Goal: Information Seeking & Learning: Learn about a topic

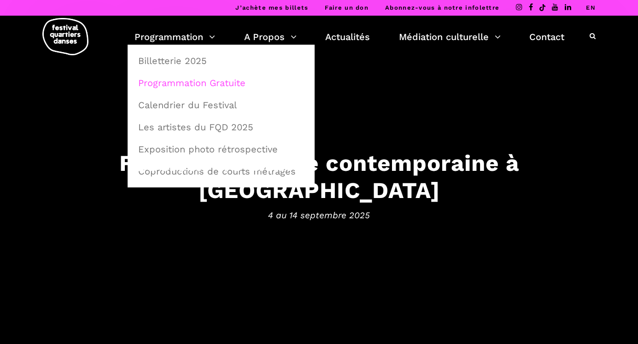
click at [169, 82] on link "Programmation Gratuite" at bounding box center [221, 82] width 177 height 21
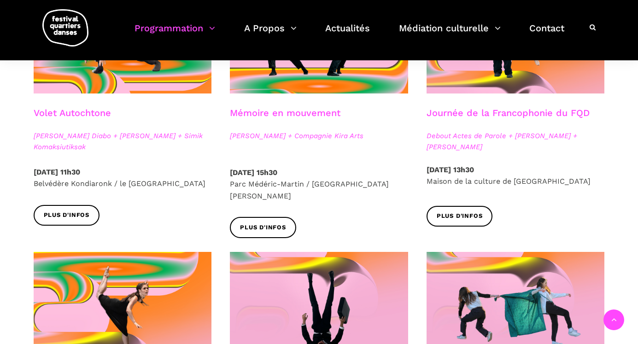
scroll to position [582, 0]
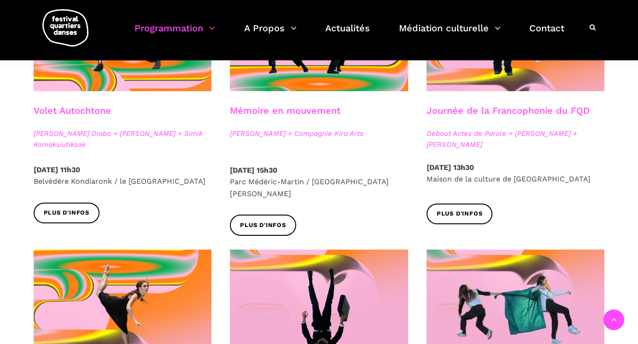
click at [183, 134] on span "[PERSON_NAME] Diabo + [PERSON_NAME] + Simik Komaksiutiksak" at bounding box center [123, 139] width 178 height 22
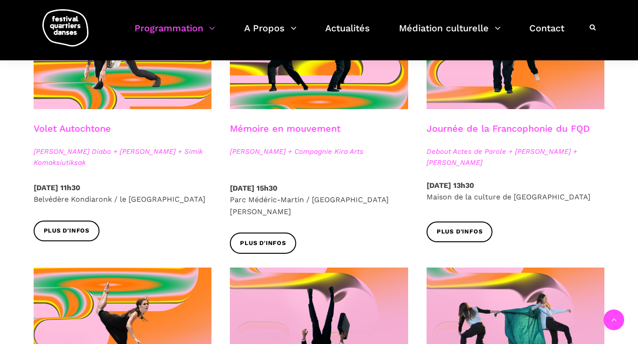
scroll to position [568, 0]
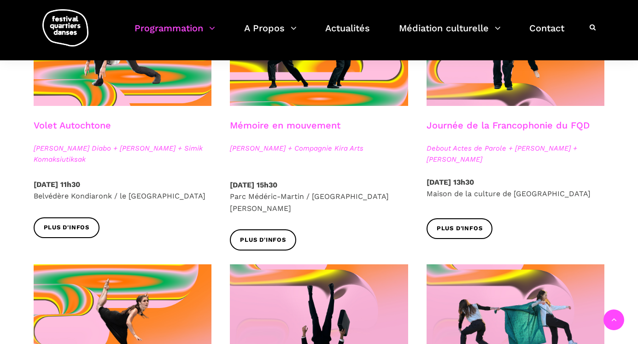
click at [437, 120] on link "Journée de la Francophonie du FQD" at bounding box center [507, 125] width 163 height 11
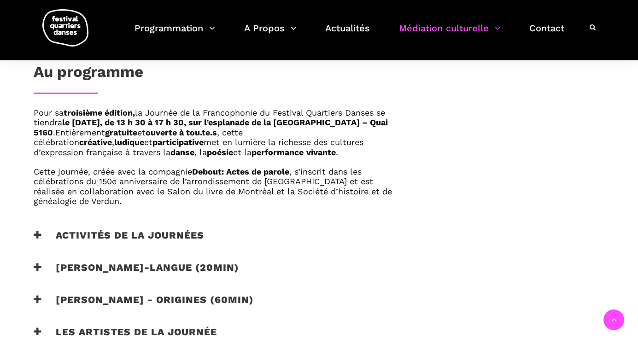
scroll to position [557, 0]
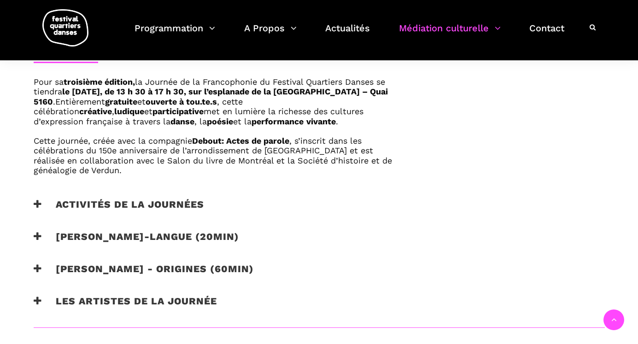
click at [134, 268] on h3 "[PERSON_NAME] - origines (60min)" at bounding box center [144, 274] width 220 height 23
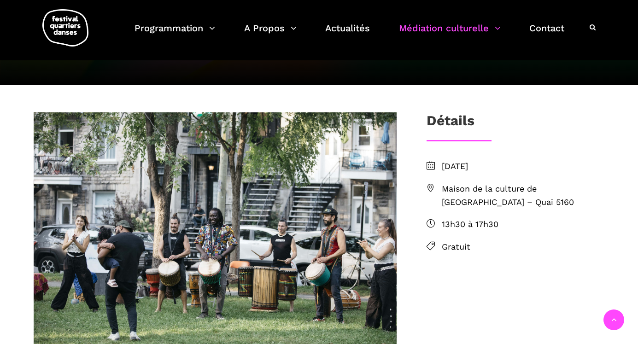
scroll to position [139, 0]
